Goal: Task Accomplishment & Management: Manage account settings

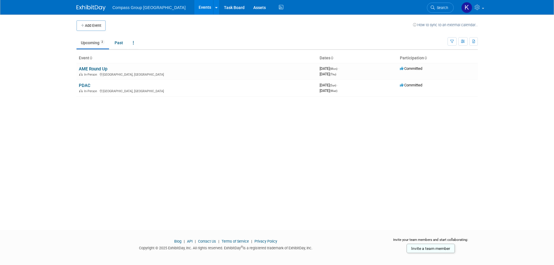
click at [97, 165] on div "Add Event How to sync to an external calendar... New Event Duplicate Event Warn…" at bounding box center [277, 117] width 410 height 205
click at [96, 68] on link "AME Round Up" at bounding box center [93, 68] width 28 height 5
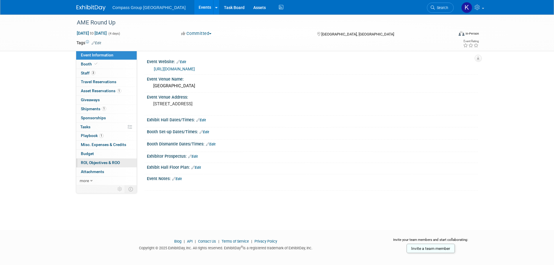
click at [114, 163] on span "ROI, Objectives & ROO 0" at bounding box center [100, 162] width 39 height 5
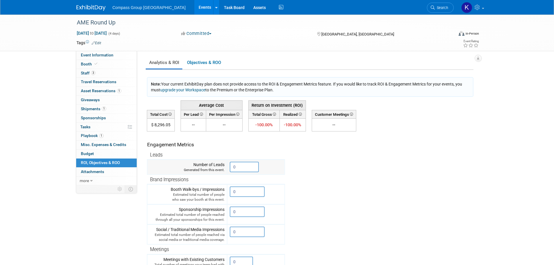
click at [242, 164] on input "0" at bounding box center [244, 167] width 29 height 10
drag, startPoint x: 245, startPoint y: 167, endPoint x: 203, endPoint y: 162, distance: 41.8
click at [203, 162] on tr "Number of Leads Generated from this event. 0" at bounding box center [216, 167] width 138 height 15
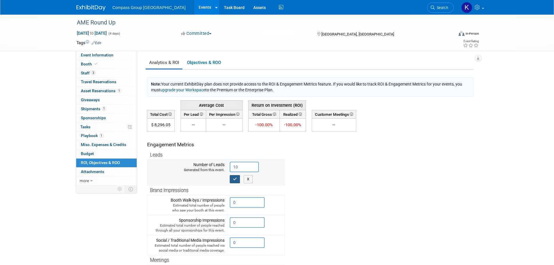
click at [235, 179] on icon "button" at bounding box center [235, 179] width 4 height 4
type input "0"
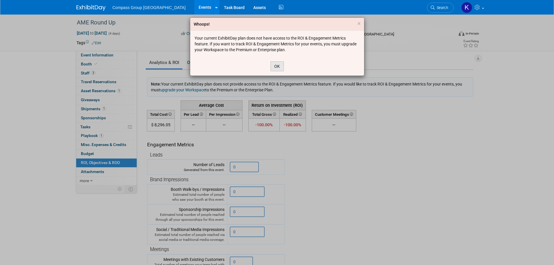
click at [279, 65] on button "OK" at bounding box center [276, 66] width 13 height 10
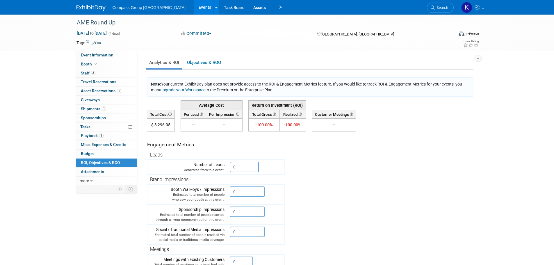
click at [341, 166] on tr "Engagement Metrics Leads Generated from this event. 0 X Brand Impressions 0" at bounding box center [310, 236] width 327 height 210
click at [215, 8] on icon at bounding box center [216, 8] width 2 height 4
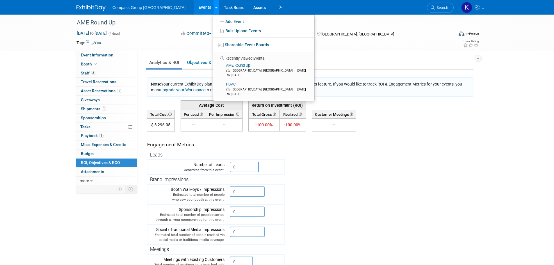
click at [215, 8] on icon at bounding box center [216, 8] width 2 height 4
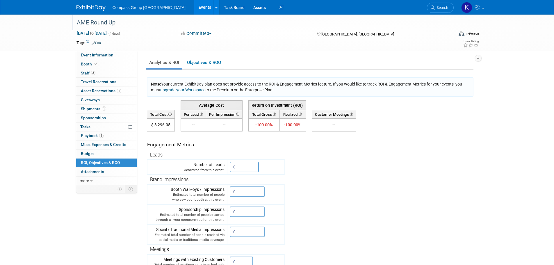
click at [87, 21] on div "AME Round Up" at bounding box center [260, 22] width 370 height 10
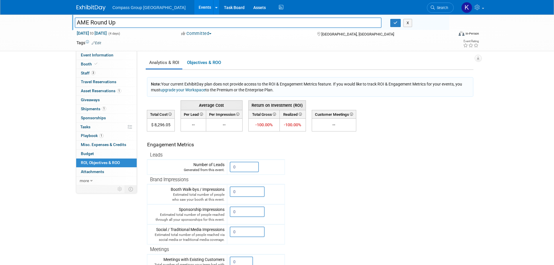
click at [147, 42] on td at bounding box center [255, 43] width 309 height 6
click at [266, 35] on div "Committed Committed Considering Not Going" at bounding box center [243, 34] width 129 height 6
click at [407, 23] on button "X" at bounding box center [407, 23] width 9 height 8
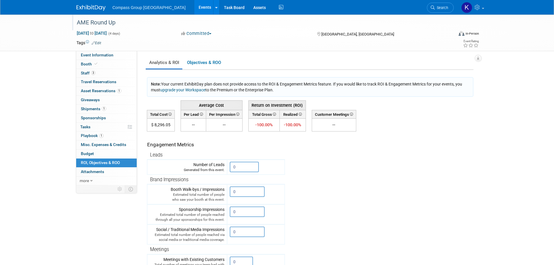
click at [134, 4] on li "Compass Group [GEOGRAPHIC_DATA]" at bounding box center [154, 5] width 82 height 8
click at [133, 7] on span "Compass Group [GEOGRAPHIC_DATA]" at bounding box center [149, 7] width 73 height 5
click at [81, 9] on img at bounding box center [90, 8] width 29 height 6
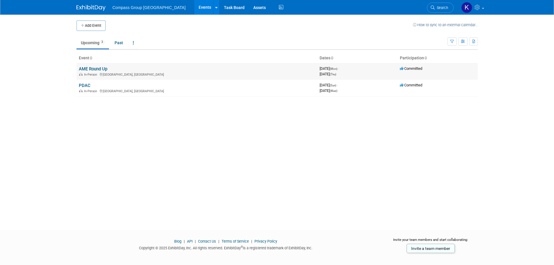
click at [83, 70] on link "AME Round Up" at bounding box center [93, 68] width 28 height 5
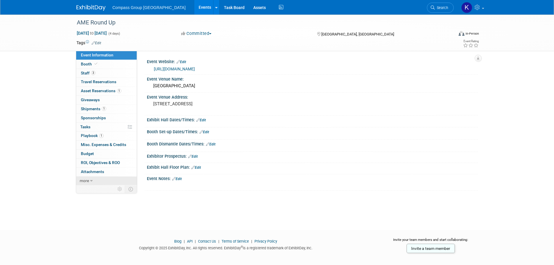
click at [89, 180] on link "more" at bounding box center [106, 181] width 60 height 9
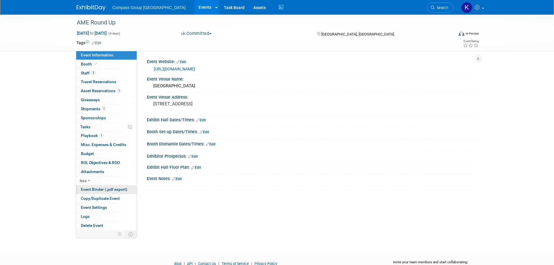
click at [89, 190] on span "Event Binder (.pdf export)" at bounding box center [104, 189] width 47 height 5
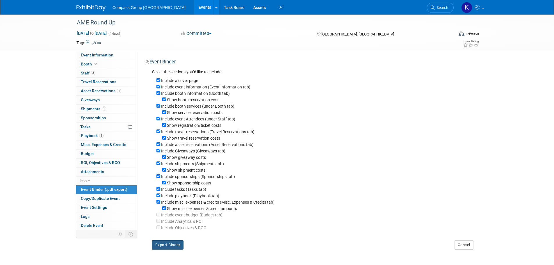
click at [161, 249] on button "Export Binder" at bounding box center [168, 244] width 32 height 9
click at [311, 147] on div "Include asset reservations (Asset Reservations tab)" at bounding box center [314, 144] width 317 height 6
click at [481, 6] on link at bounding box center [472, 7] width 28 height 15
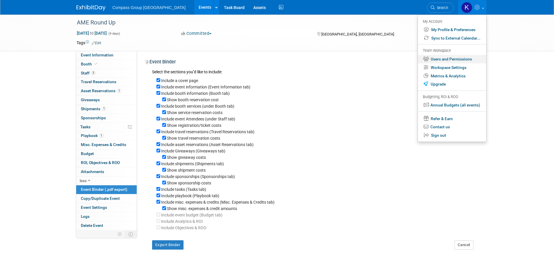
click at [469, 58] on link "Users and Permissions" at bounding box center [452, 59] width 68 height 8
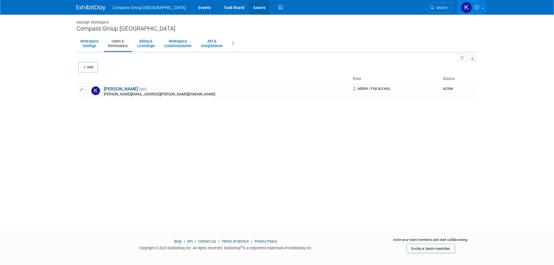
click at [249, 7] on link "Assets" at bounding box center [259, 7] width 21 height 15
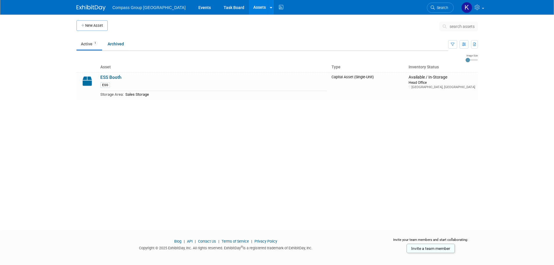
click at [193, 142] on div "New Asset search assets Note: Your current ExhibitDay plan allows for managemen…" at bounding box center [277, 117] width 410 height 205
click at [118, 6] on span "Compass Group [GEOGRAPHIC_DATA]" at bounding box center [149, 7] width 73 height 5
click at [90, 8] on img at bounding box center [90, 8] width 29 height 6
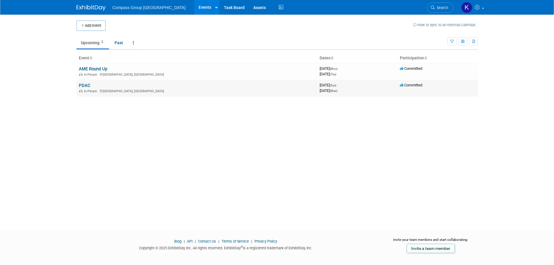
click at [86, 85] on link "PDAC" at bounding box center [85, 85] width 12 height 5
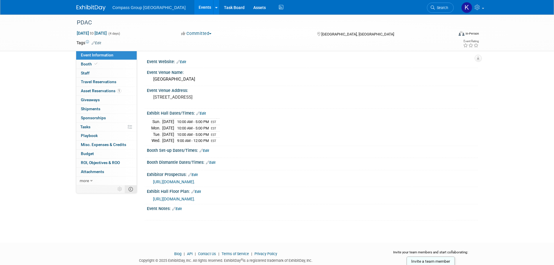
click at [130, 190] on icon at bounding box center [131, 189] width 4 height 4
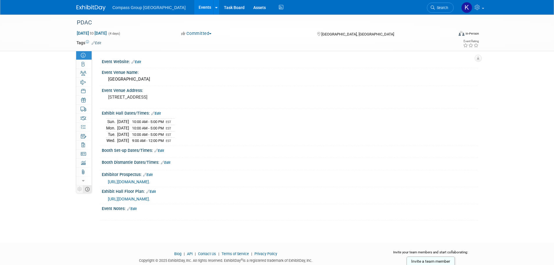
click at [89, 190] on icon at bounding box center [87, 189] width 4 height 4
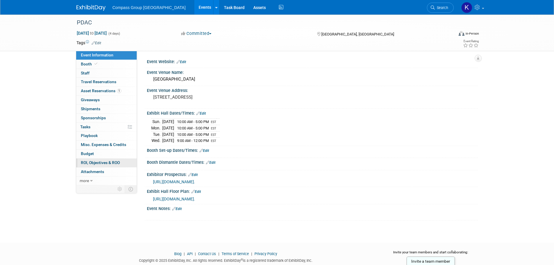
click at [90, 160] on link "0 ROI, Objectives & ROO 0" at bounding box center [106, 162] width 60 height 9
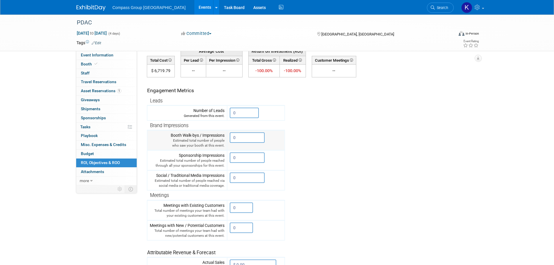
scroll to position [76, 0]
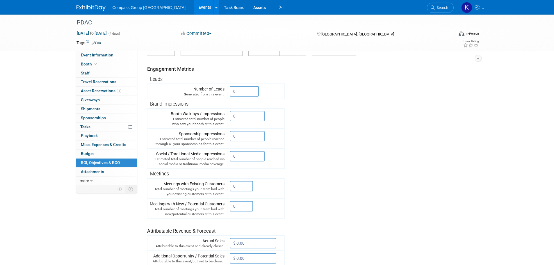
click at [319, 117] on tr "Engagement Metrics Leads Generated from this event. 0 X Brand Impressions 0" at bounding box center [310, 161] width 327 height 210
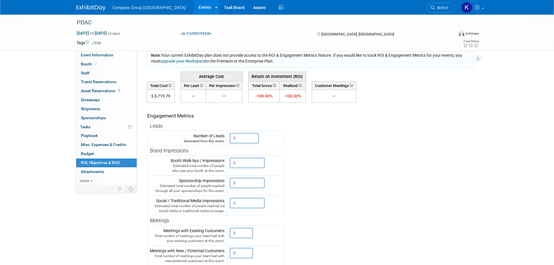
scroll to position [29, 0]
click at [326, 186] on tr "Engagement Metrics Leads Generated from this event. 0 X Brand Impressions 0" at bounding box center [310, 207] width 327 height 210
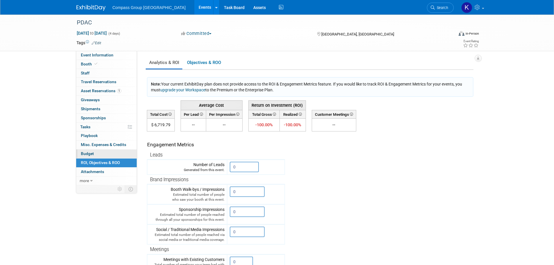
click at [108, 153] on link "Budget" at bounding box center [106, 153] width 60 height 9
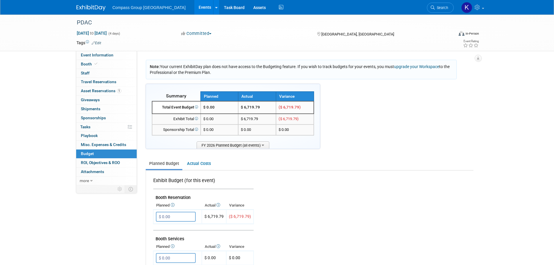
click at [148, 5] on span "Compass Group [GEOGRAPHIC_DATA]" at bounding box center [149, 7] width 73 height 5
click at [95, 8] on img at bounding box center [90, 8] width 29 height 6
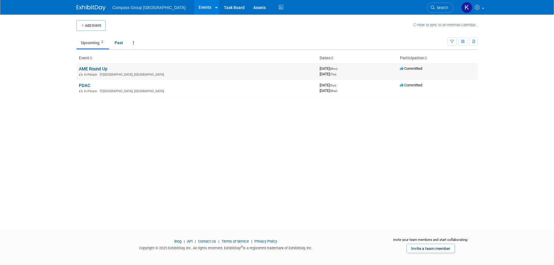
click at [86, 68] on link "AME Round Up" at bounding box center [93, 68] width 28 height 5
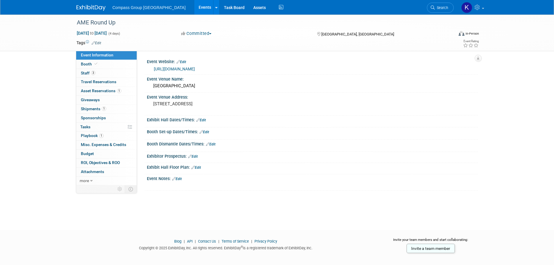
click at [27, 75] on div "AME Round Up [DATE] to [DATE] (4 days) [DATE] to [DATE] Committed Committed Con…" at bounding box center [277, 117] width 554 height 205
click at [92, 100] on span "Giveaways 0" at bounding box center [90, 99] width 19 height 5
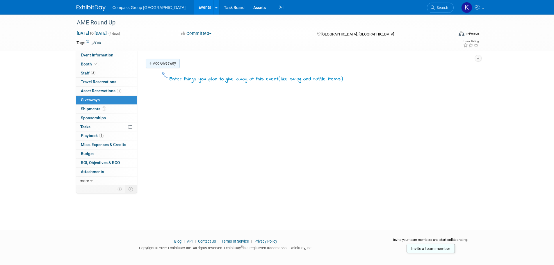
click at [158, 63] on link "Add Giveaway" at bounding box center [163, 63] width 34 height 9
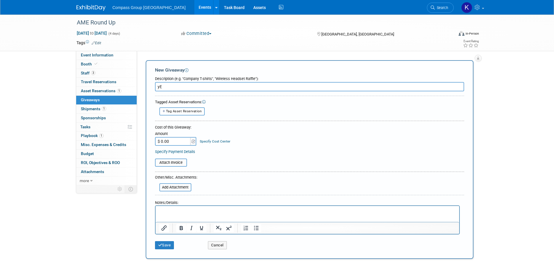
type input "y"
type input "Yeti Cooler"
click at [175, 141] on input "$ 0.00" at bounding box center [173, 141] width 36 height 9
type input "$ 400.00"
click at [266, 144] on div "Amount $ 400.00 Specify Cost Center Cost Center -- Not Specified --" at bounding box center [309, 138] width 309 height 16
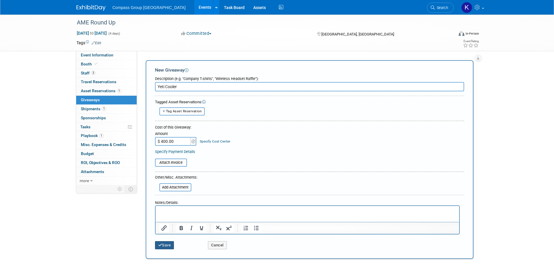
click at [165, 247] on button "Save" at bounding box center [164, 245] width 19 height 8
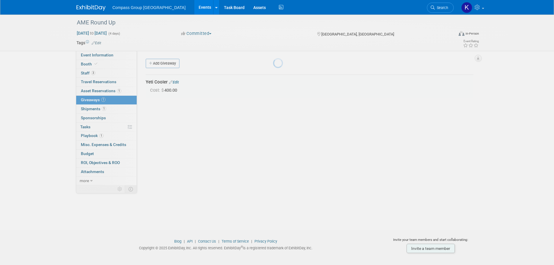
scroll to position [6, 0]
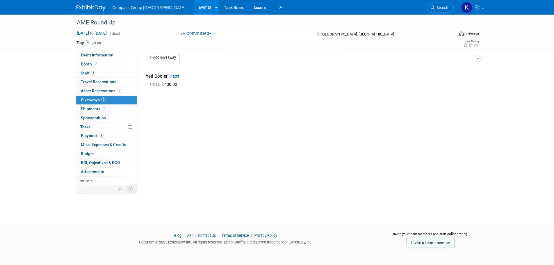
click at [203, 130] on div "Event Website: Edit [URL][DOMAIN_NAME] Event Venue Name: [GEOGRAPHIC_DATA] Even…" at bounding box center [307, 112] width 341 height 134
